Goal: Information Seeking & Learning: Learn about a topic

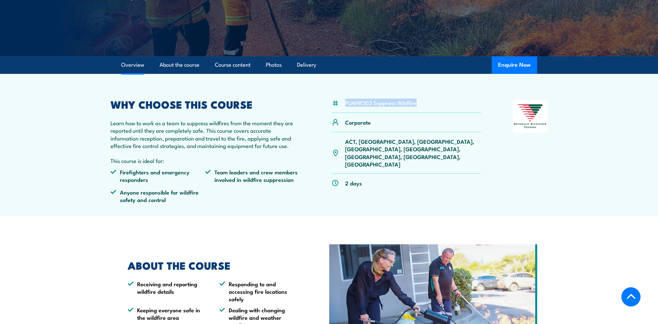
drag, startPoint x: 345, startPoint y: 103, endPoint x: 416, endPoint y: 106, distance: 70.9
click at [416, 106] on li "PUAFIR303 Suppress Wildfire" at bounding box center [381, 102] width 72 height 7
drag, startPoint x: 416, startPoint y: 106, endPoint x: 407, endPoint y: 104, distance: 9.4
copy li "PUAFIR303 Suppress Wildfire"
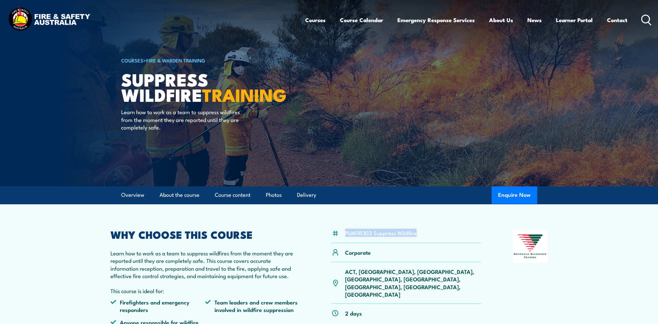
click at [643, 18] on icon at bounding box center [647, 20] width 10 height 11
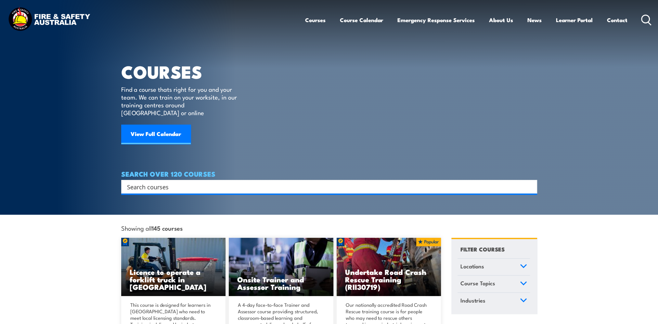
paste input "Respond to Wildfire"
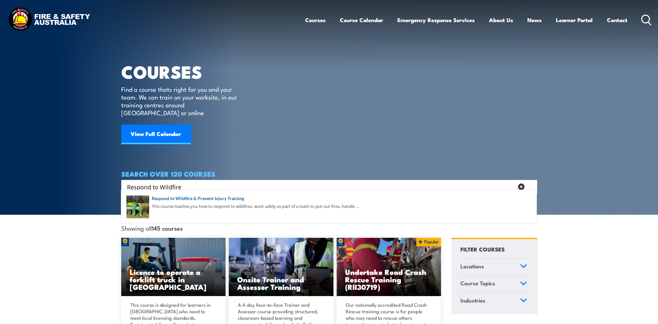
type input "Respond to Wildfire"
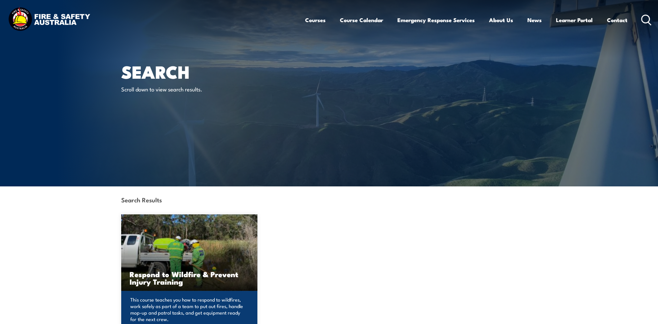
scroll to position [65, 0]
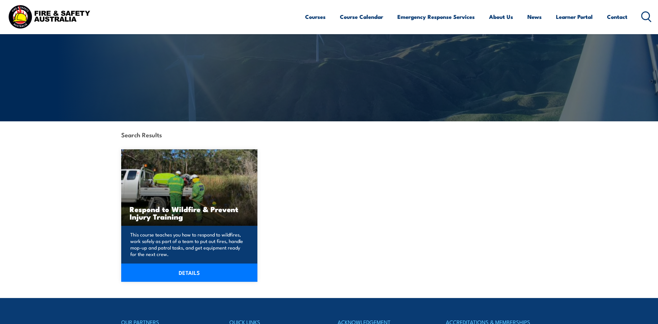
click at [204, 261] on div "This course teaches you how to respond to wildfires, work safely as part of a t…" at bounding box center [189, 254] width 137 height 56
click at [199, 273] on link "DETAILS" at bounding box center [189, 272] width 137 height 18
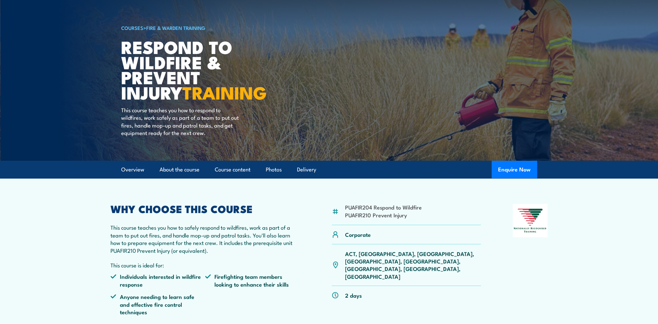
scroll to position [65, 0]
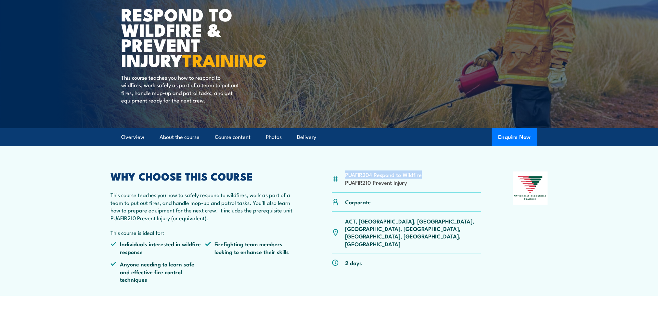
drag, startPoint x: 345, startPoint y: 175, endPoint x: 422, endPoint y: 177, distance: 77.4
click at [422, 177] on div "PUAFIR204 Respond to Wildfire PUAFIR210 Prevent Injury" at bounding box center [407, 181] width 150 height 21
drag, startPoint x: 422, startPoint y: 177, endPoint x: 402, endPoint y: 175, distance: 20.6
copy li "PUAFIR204 Respond to Wildfire"
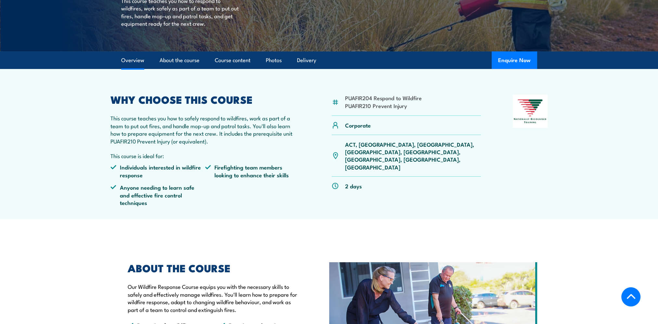
scroll to position [77, 0]
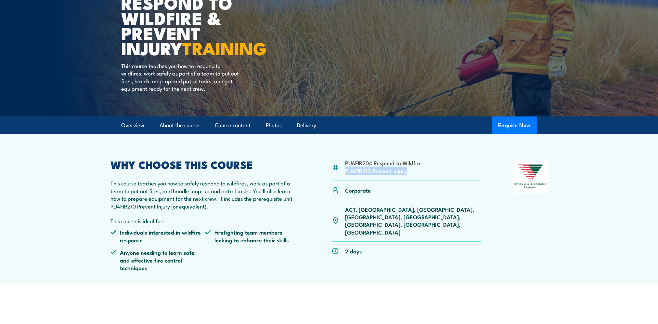
drag, startPoint x: 345, startPoint y: 171, endPoint x: 407, endPoint y: 175, distance: 62.9
click at [407, 175] on div "PUAFIR204 Respond to Wildfire PUAFIR210 Prevent Injury" at bounding box center [407, 170] width 150 height 21
drag, startPoint x: 407, startPoint y: 175, endPoint x: 399, endPoint y: 172, distance: 9.3
copy li "PUAFIR210 Prevent Injury"
